Goal: Share content

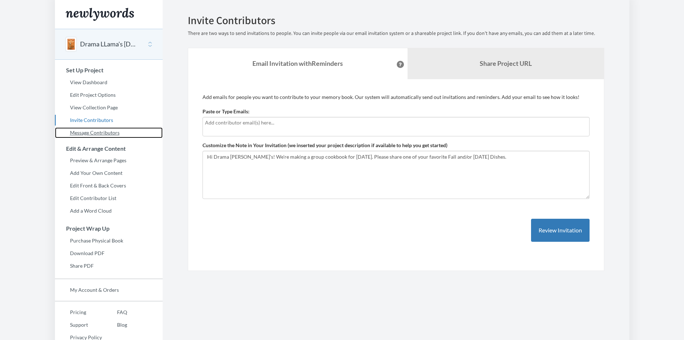
click at [103, 134] on link "Message Contributors" at bounding box center [109, 132] width 108 height 11
click at [258, 129] on div at bounding box center [396, 126] width 387 height 19
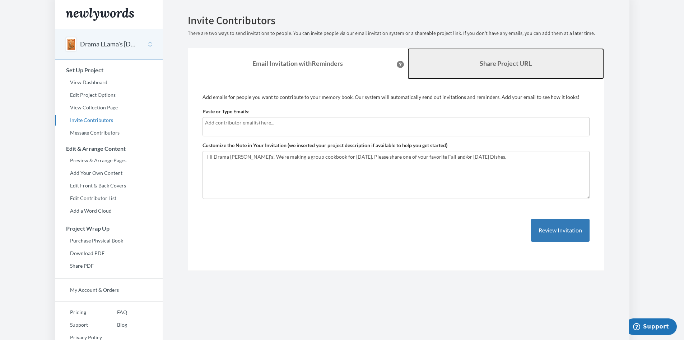
click at [446, 70] on link "Share Project URL" at bounding box center [506, 63] width 197 height 31
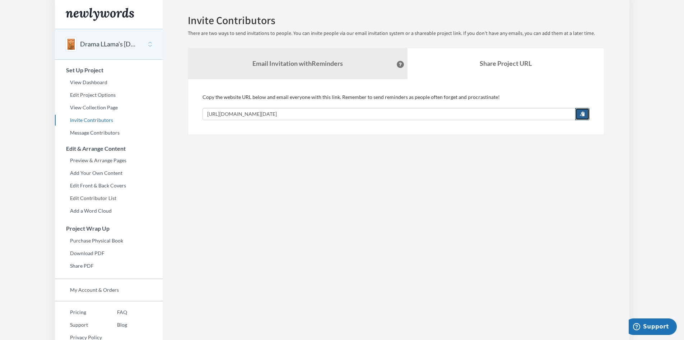
click at [581, 112] on span "button" at bounding box center [582, 113] width 5 height 5
drag, startPoint x: 475, startPoint y: 164, endPoint x: 473, endPoint y: 160, distance: 4.2
click at [475, 163] on section "Emails have been sent! Invite Contributors There are two ways to send invitatio…" at bounding box center [396, 178] width 467 height 357
click at [367, 116] on input "[URL][DOMAIN_NAME][DATE]" at bounding box center [389, 114] width 373 height 12
click at [367, 115] on input "[URL][DOMAIN_NAME][DATE]" at bounding box center [389, 114] width 373 height 12
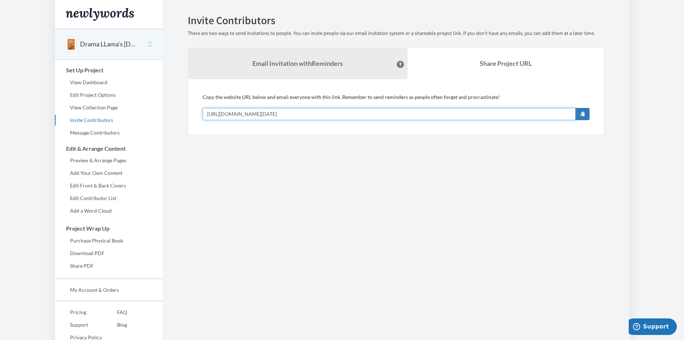
click at [369, 115] on input "[URL][DOMAIN_NAME][DATE]" at bounding box center [389, 114] width 373 height 12
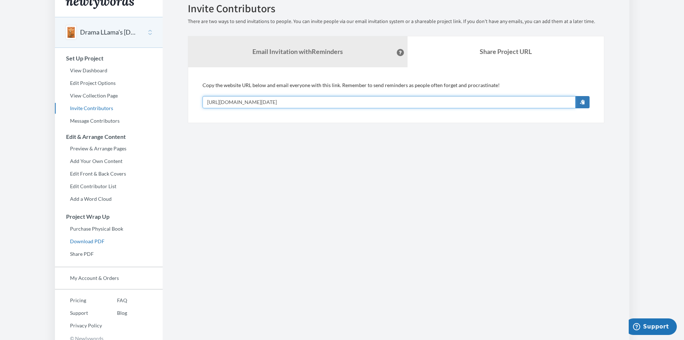
scroll to position [18, 0]
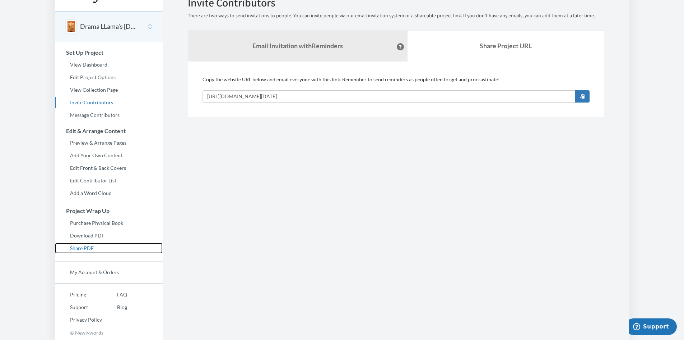
click at [87, 248] on link "Share PDF" at bounding box center [109, 248] width 108 height 11
